Goal: Check status: Check status

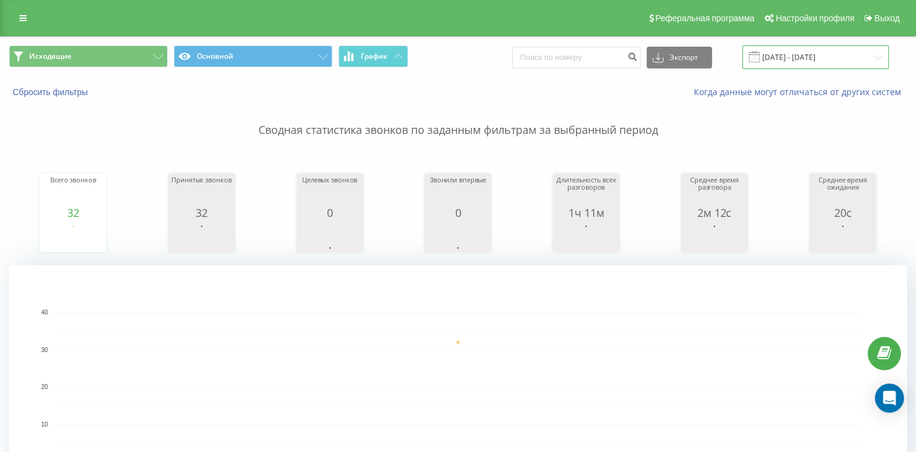
click at [790, 62] on input "[DATE] - [DATE]" at bounding box center [815, 57] width 147 height 24
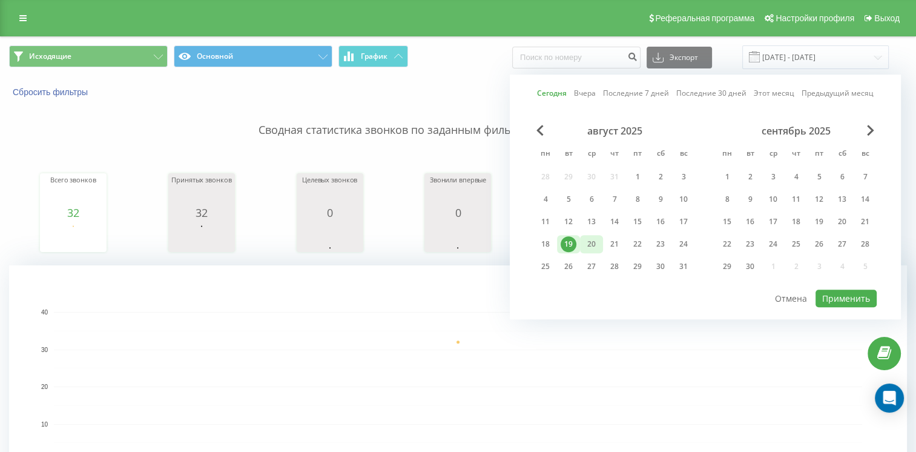
click at [587, 239] on div "20" at bounding box center [592, 244] width 16 height 16
click at [848, 297] on button "Применить" at bounding box center [846, 298] width 61 height 18
type input "[DATE] - [DATE]"
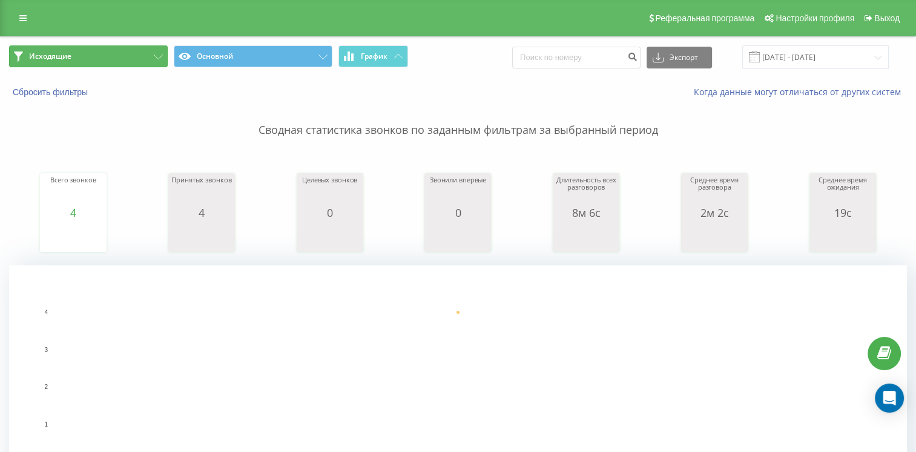
click at [115, 62] on button "Исходящие" at bounding box center [88, 56] width 159 height 22
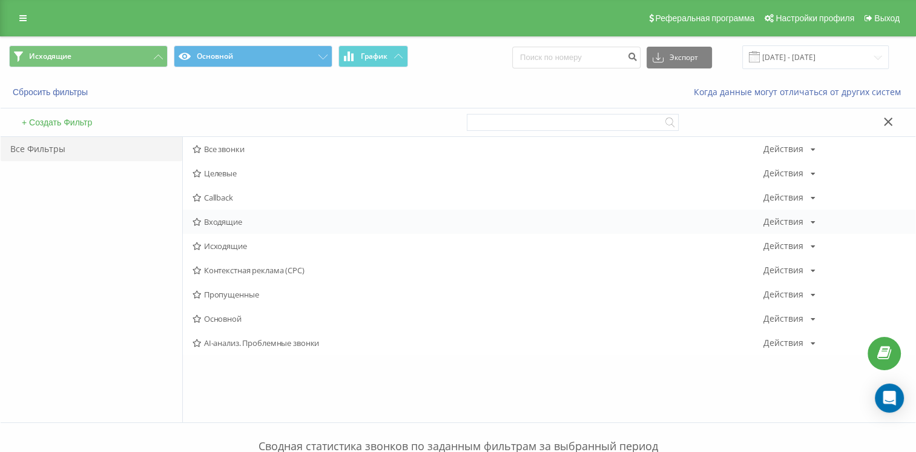
click at [216, 225] on span "Входящие" at bounding box center [478, 221] width 570 height 8
